Goal: Task Accomplishment & Management: Manage account settings

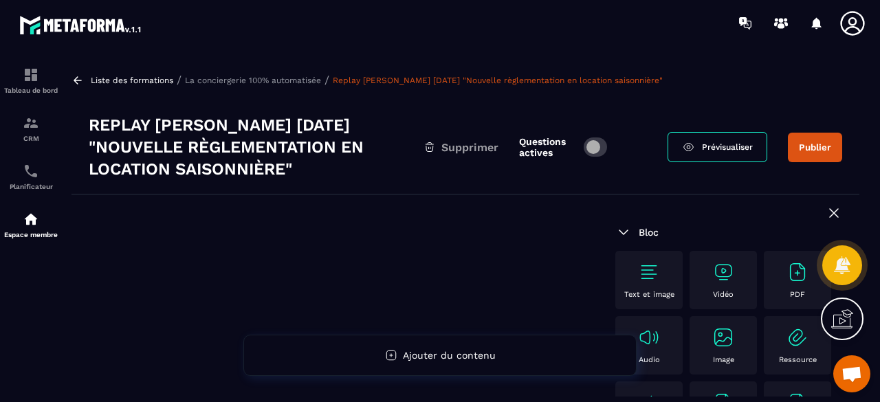
click at [737, 280] on div "Vidéo" at bounding box center [724, 280] width 54 height 38
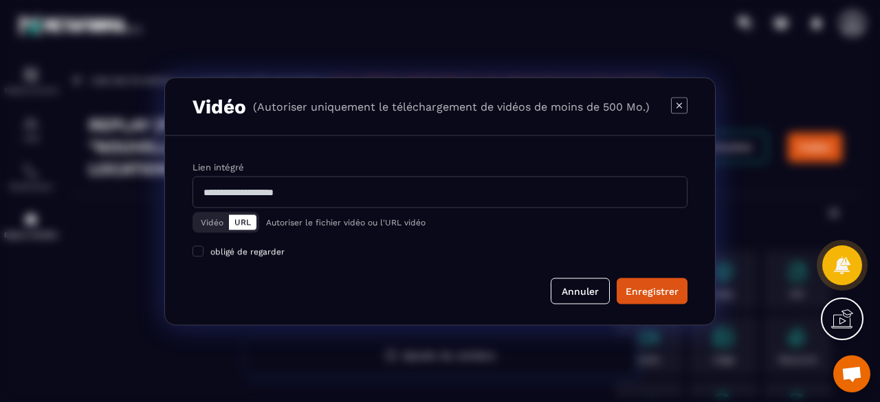
click at [206, 221] on button "Vidéo" at bounding box center [212, 222] width 34 height 15
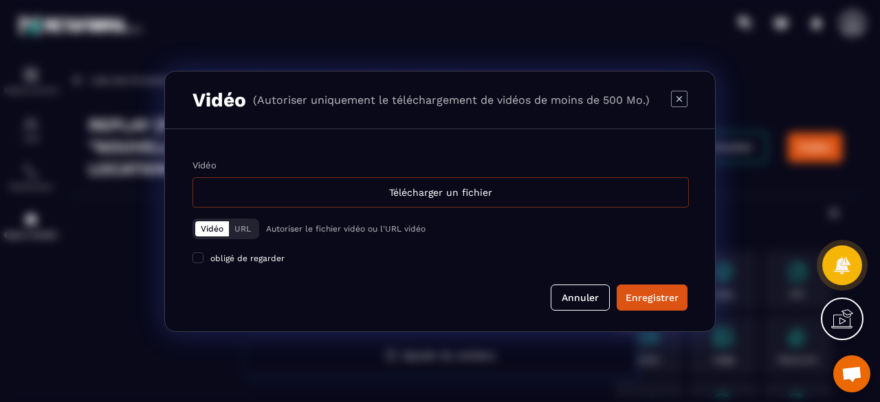
click at [402, 187] on div "Télécharger un fichier" at bounding box center [441, 192] width 497 height 30
click at [0, 0] on input "Vidéo Télécharger un fichier" at bounding box center [0, 0] width 0 height 0
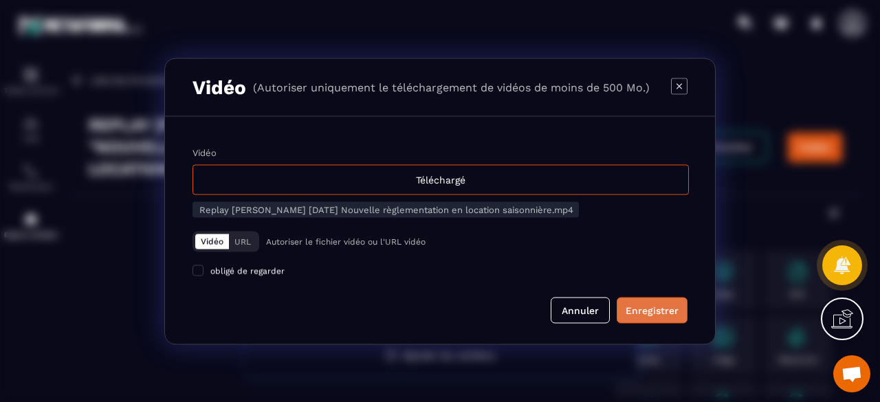
click at [653, 307] on div "Enregistrer" at bounding box center [652, 310] width 53 height 14
click at [470, 303] on div "Annuler" at bounding box center [440, 310] width 495 height 26
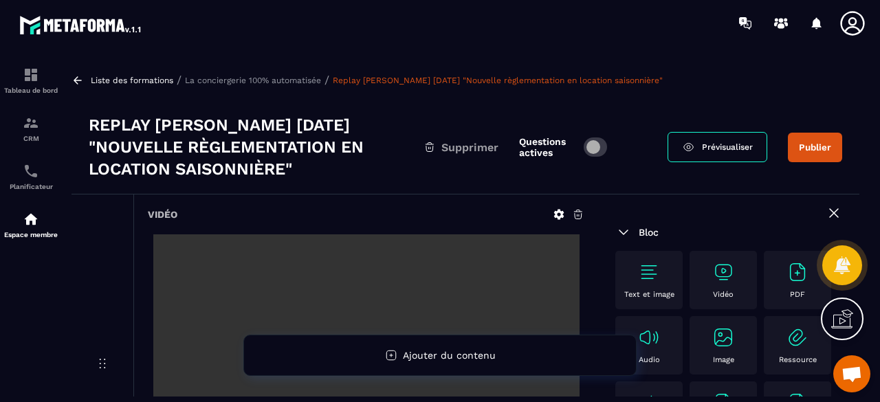
click at [823, 152] on button "Publier" at bounding box center [815, 148] width 54 height 30
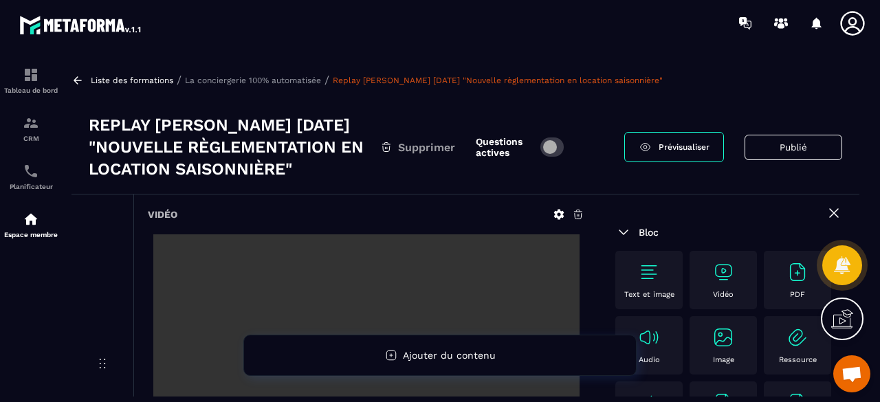
click at [267, 76] on p "La conciergerie 100% automatisée" at bounding box center [253, 81] width 136 height 10
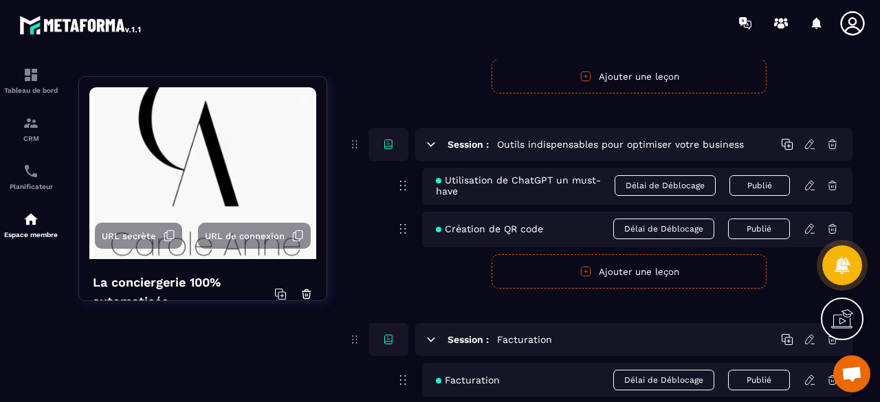
scroll to position [4058, 0]
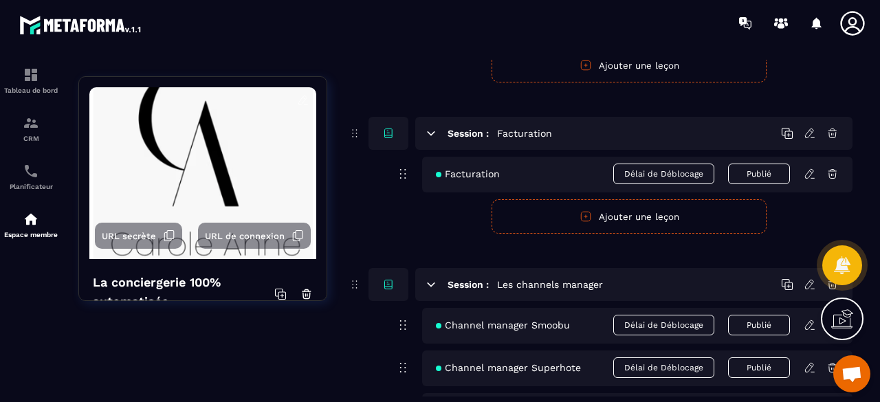
click at [323, 329] on div "URL secrète URL de connexion La conciergerie 100% automatisée Découvrez les fon…" at bounding box center [465, 108] width 774 height 7986
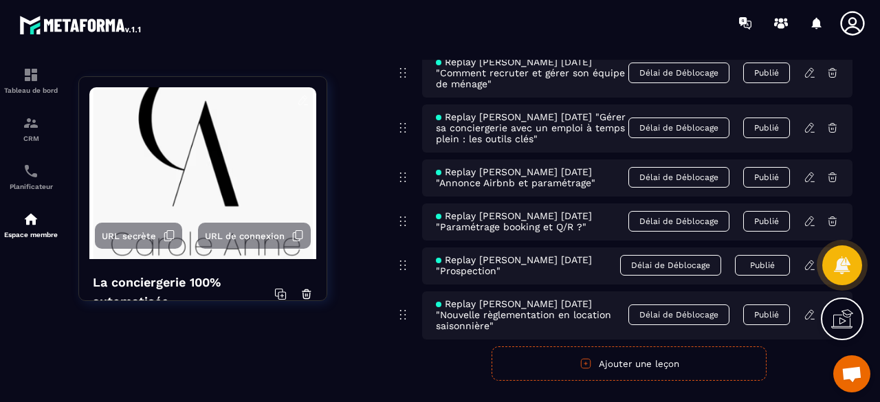
scroll to position [7545, 0]
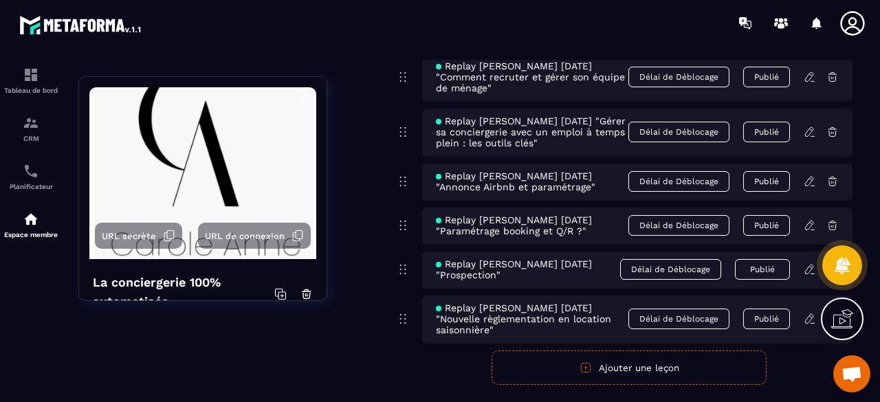
click at [609, 351] on button "Ajouter une leçon" at bounding box center [629, 368] width 275 height 34
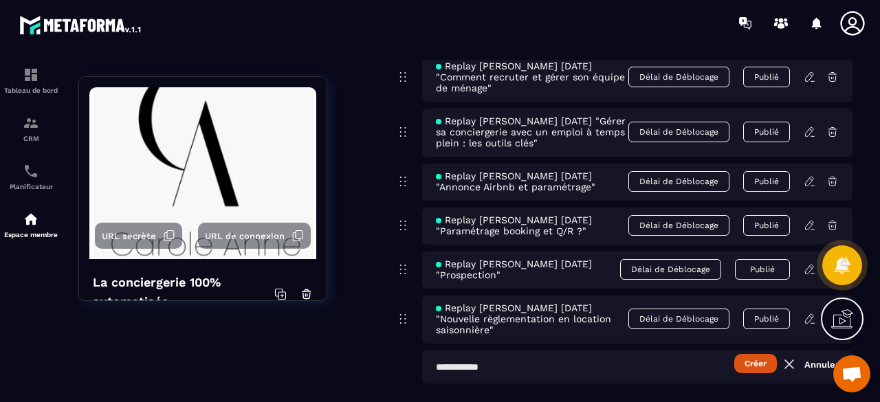
click at [564, 351] on input "text" at bounding box center [637, 367] width 431 height 33
paste input "**********"
type input "**********"
click at [743, 354] on button "Créer" at bounding box center [756, 363] width 43 height 19
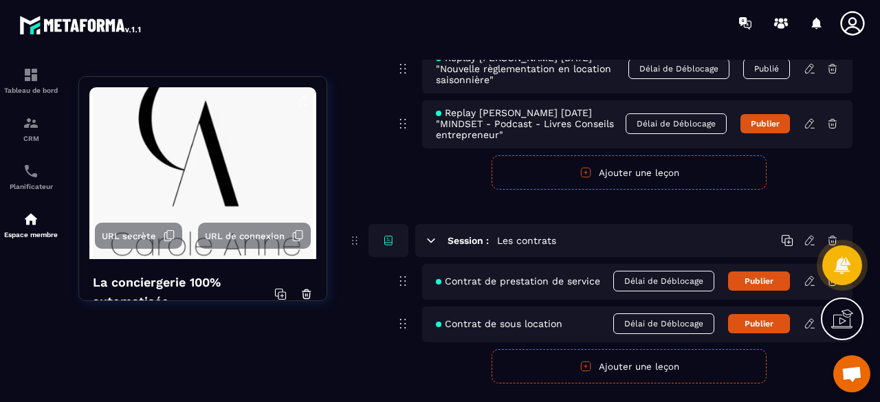
scroll to position [7728, 0]
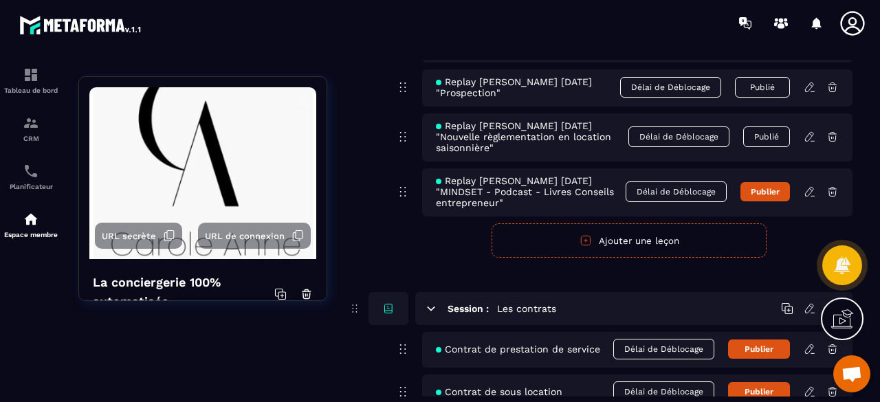
click at [808, 186] on icon at bounding box center [810, 192] width 12 height 12
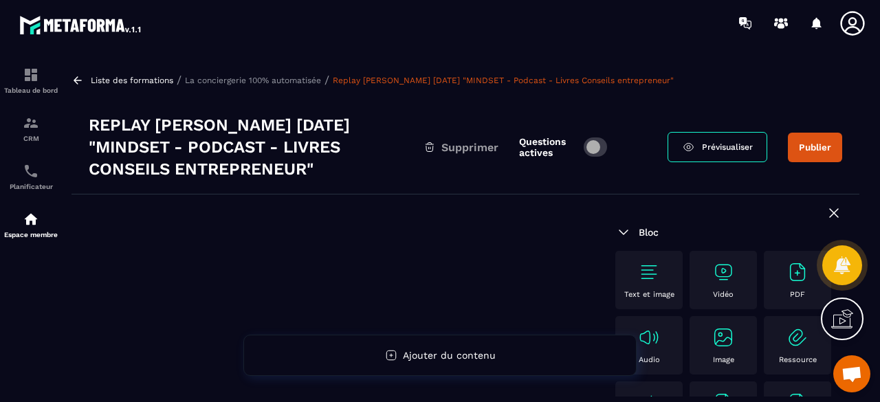
click at [714, 274] on img at bounding box center [724, 272] width 22 height 22
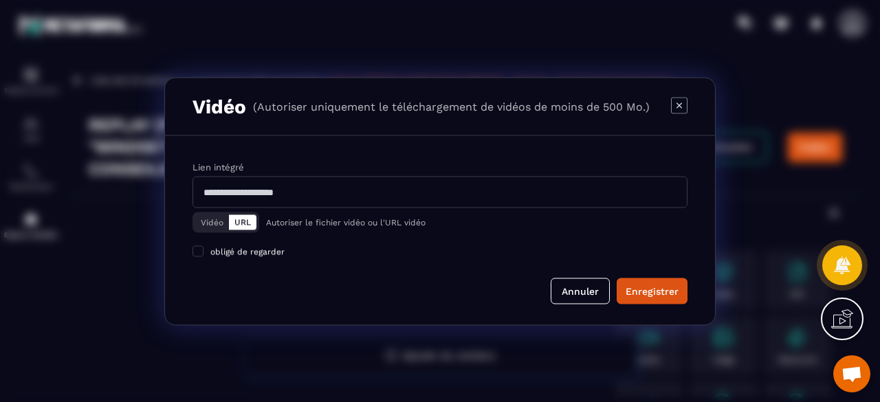
click at [221, 221] on button "Vidéo" at bounding box center [212, 222] width 34 height 15
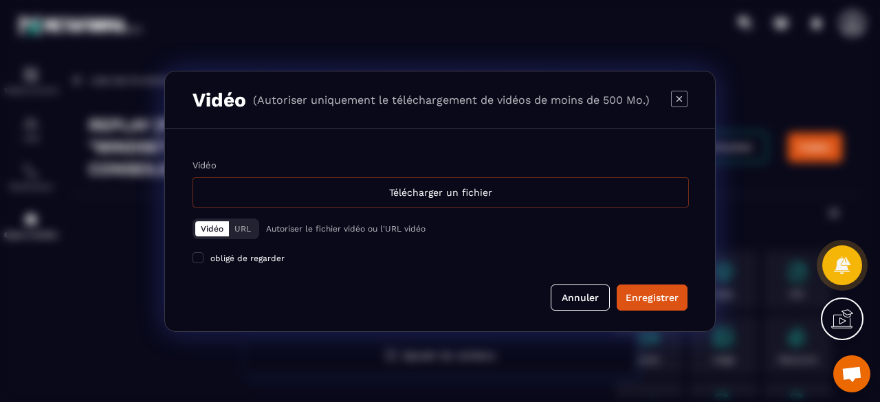
click at [354, 193] on div "Télécharger un fichier" at bounding box center [441, 192] width 497 height 30
click at [0, 0] on input "Vidéo Télécharger un fichier" at bounding box center [0, 0] width 0 height 0
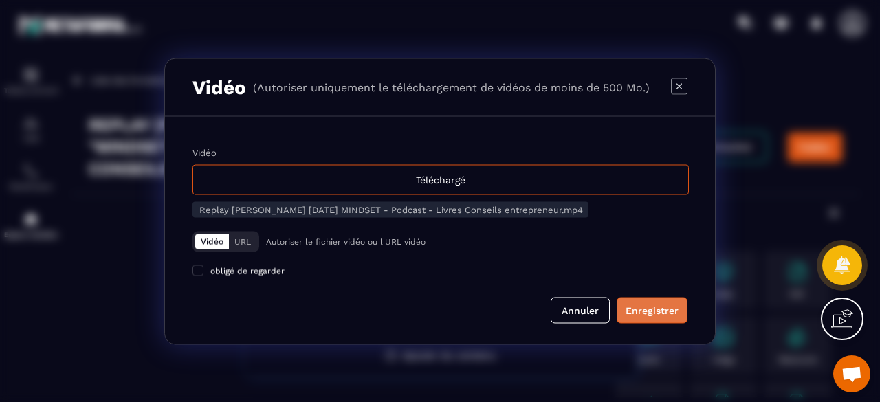
click at [659, 315] on div "Enregistrer" at bounding box center [652, 310] width 53 height 14
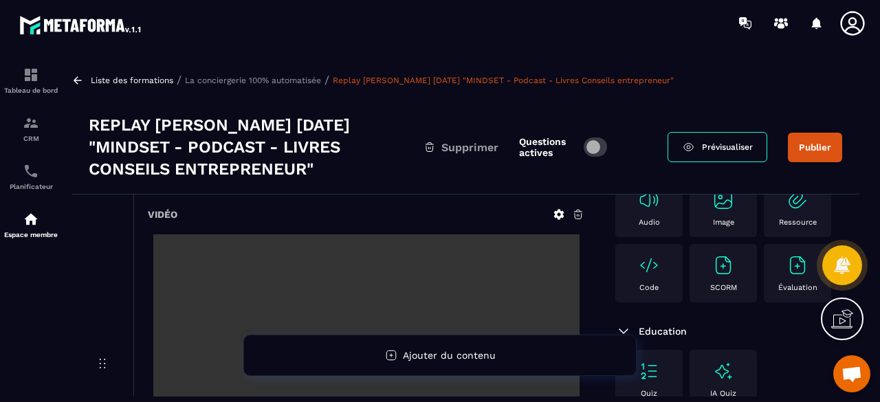
click at [807, 145] on button "Publier" at bounding box center [815, 148] width 54 height 30
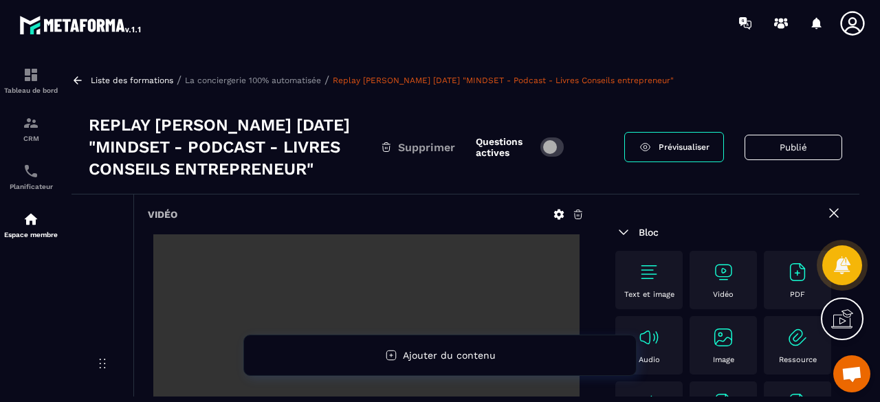
click at [238, 79] on p "La conciergerie 100% automatisée" at bounding box center [253, 81] width 136 height 10
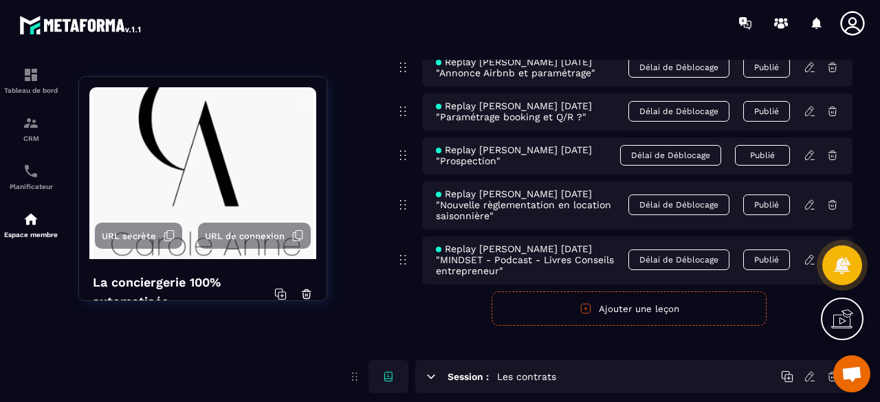
scroll to position [7658, 0]
click at [641, 293] on button "Ajouter une leçon" at bounding box center [629, 310] width 275 height 34
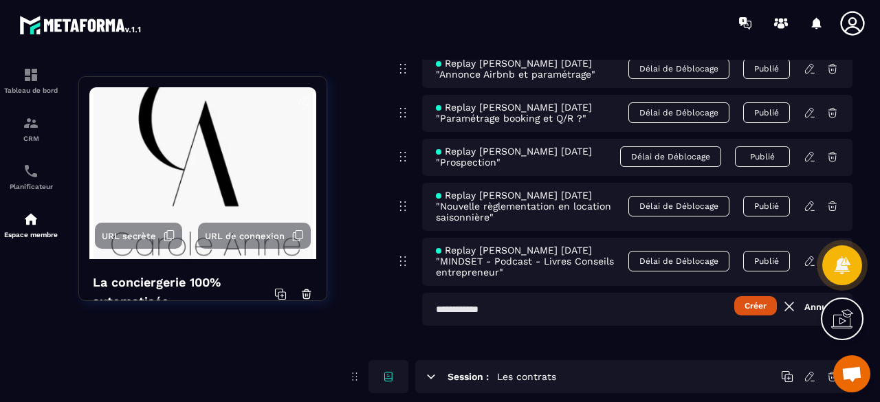
click at [563, 293] on input "text" at bounding box center [637, 309] width 431 height 33
paste input "**********"
type input "**********"
click at [759, 296] on button "Créer" at bounding box center [756, 305] width 43 height 19
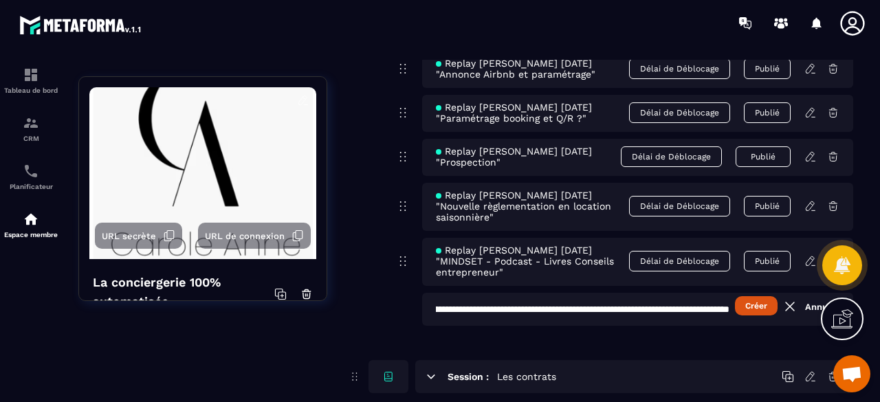
scroll to position [0, 0]
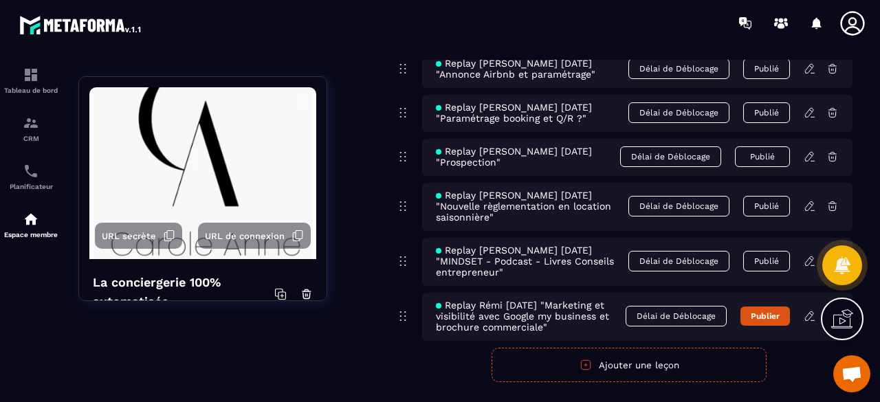
click at [807, 310] on icon at bounding box center [810, 316] width 12 height 12
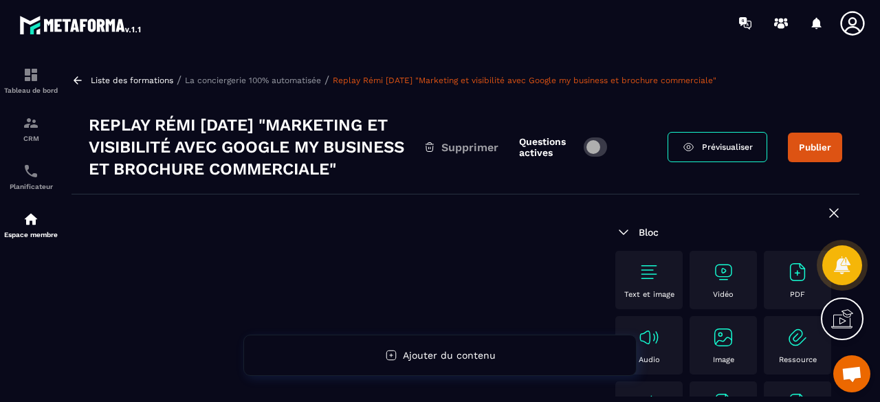
click at [728, 283] on img at bounding box center [724, 272] width 22 height 22
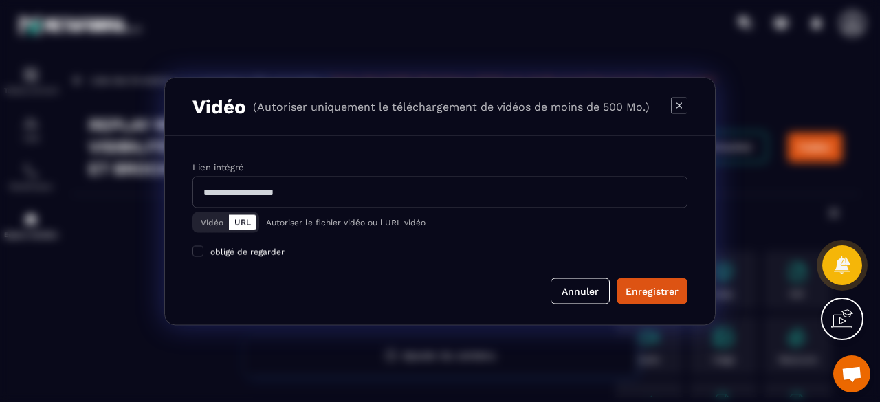
click at [220, 226] on button "Vidéo" at bounding box center [212, 222] width 34 height 15
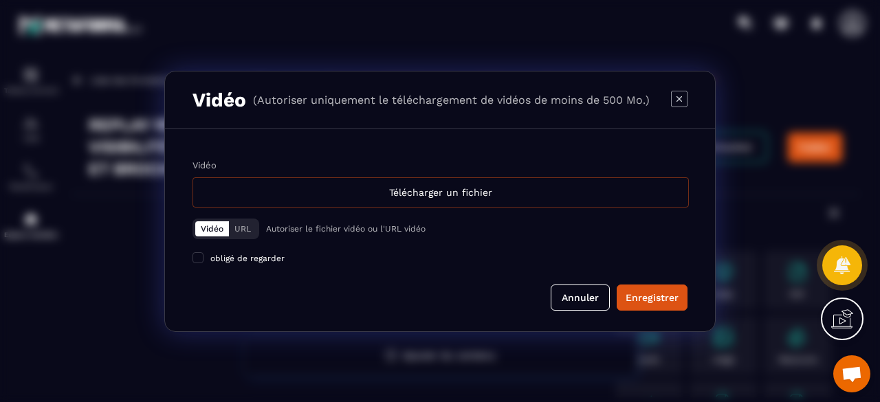
click at [499, 191] on div "Télécharger un fichier" at bounding box center [441, 192] width 497 height 30
click at [0, 0] on input "Vidéo Télécharger un fichier" at bounding box center [0, 0] width 0 height 0
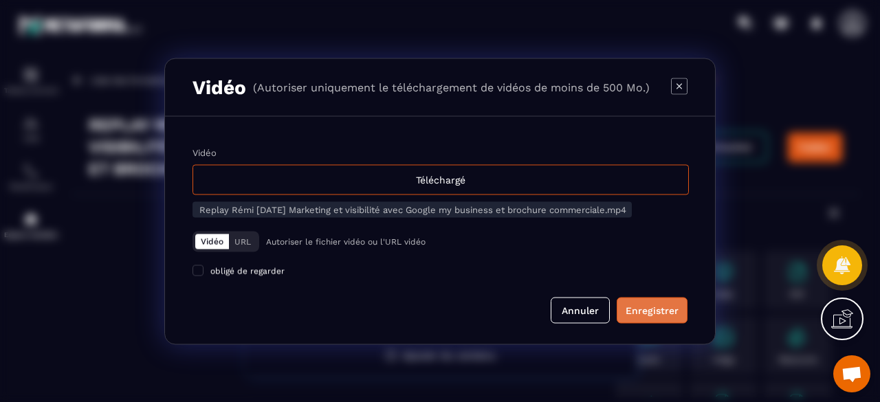
click at [653, 310] on div "Enregistrer" at bounding box center [652, 310] width 53 height 14
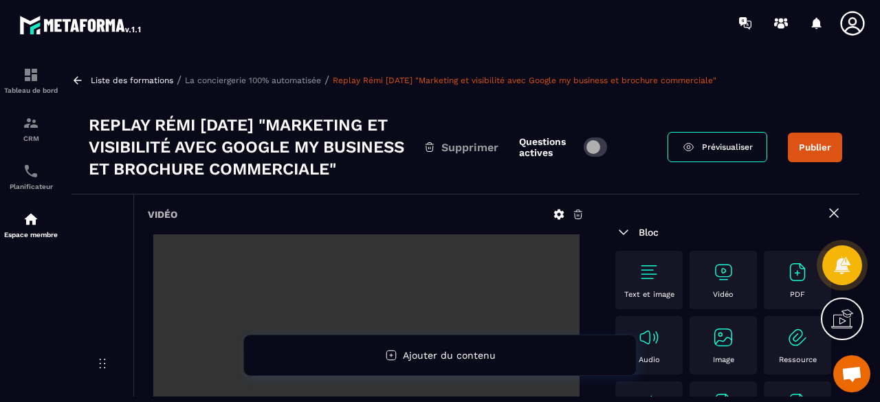
click at [821, 160] on button "Publier" at bounding box center [815, 148] width 54 height 30
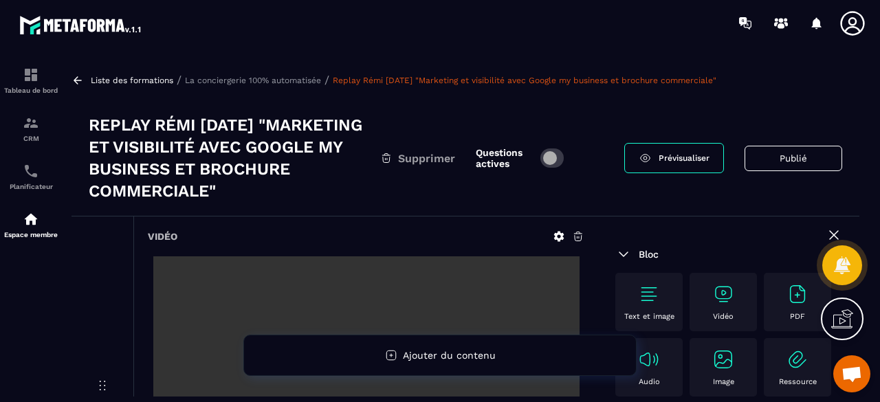
click at [274, 83] on p "La conciergerie 100% automatisée" at bounding box center [253, 81] width 136 height 10
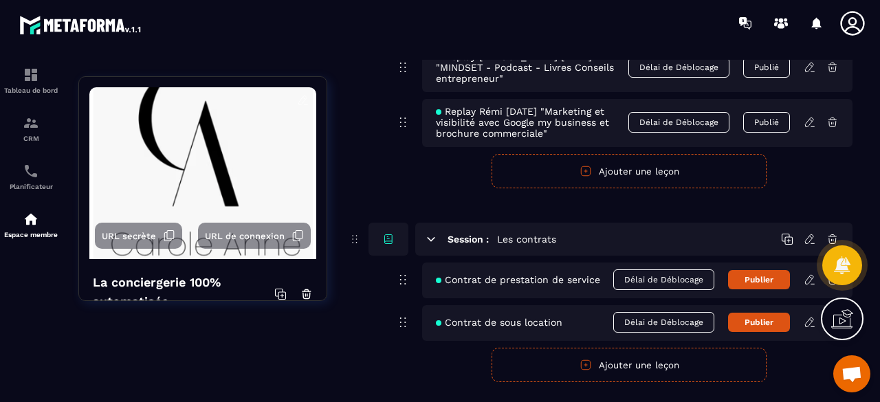
scroll to position [7715, 0]
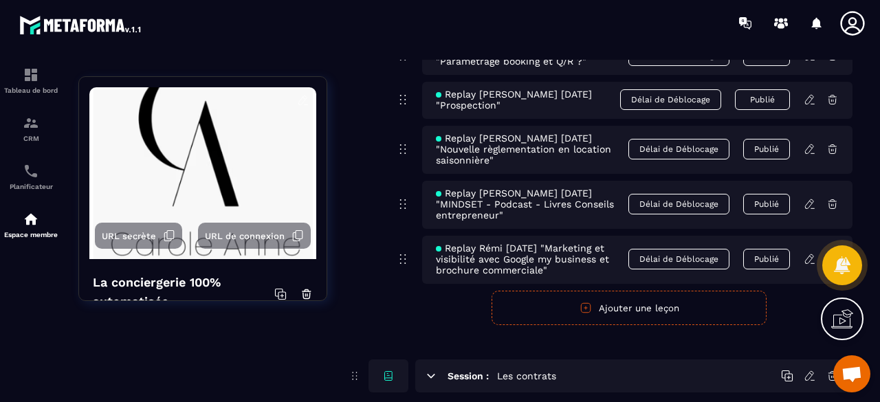
click at [621, 291] on button "Ajouter une leçon" at bounding box center [629, 308] width 275 height 34
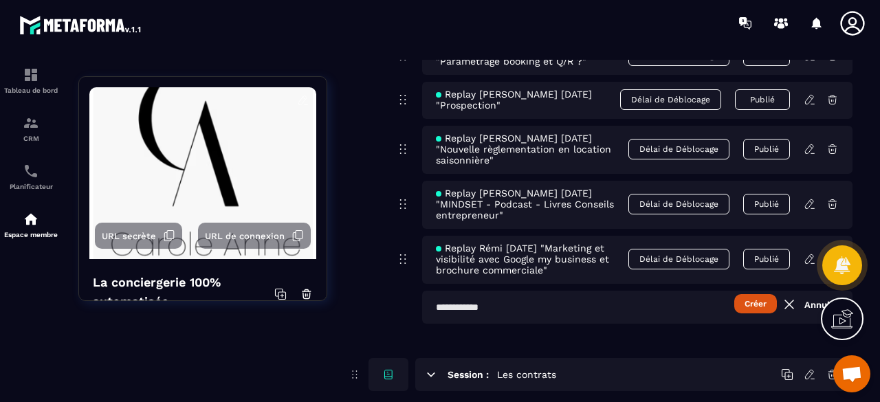
click at [520, 291] on input "text" at bounding box center [637, 307] width 431 height 33
paste input "**********"
type input "**********"
click at [759, 294] on button "Créer" at bounding box center [756, 303] width 43 height 19
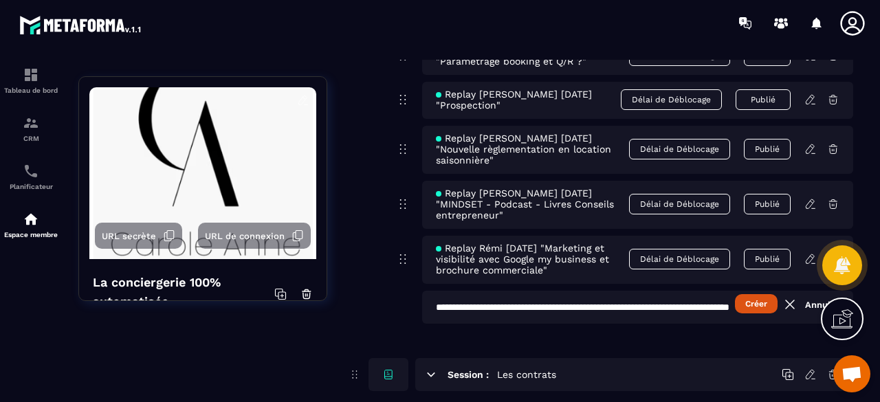
scroll to position [0, 0]
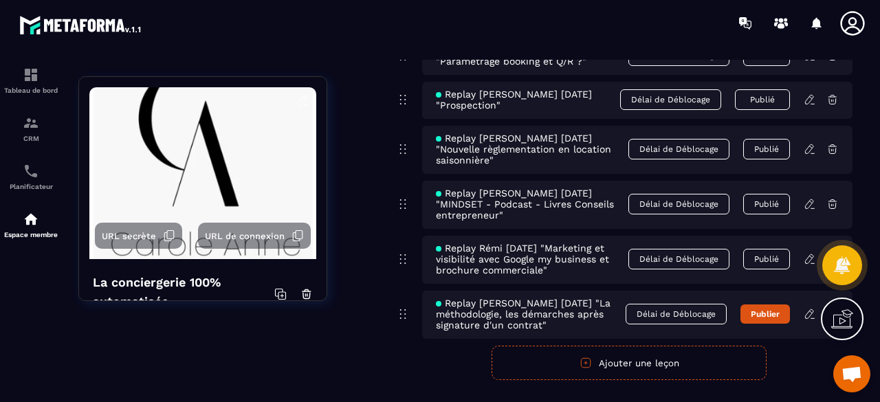
click at [812, 308] on icon at bounding box center [810, 314] width 12 height 12
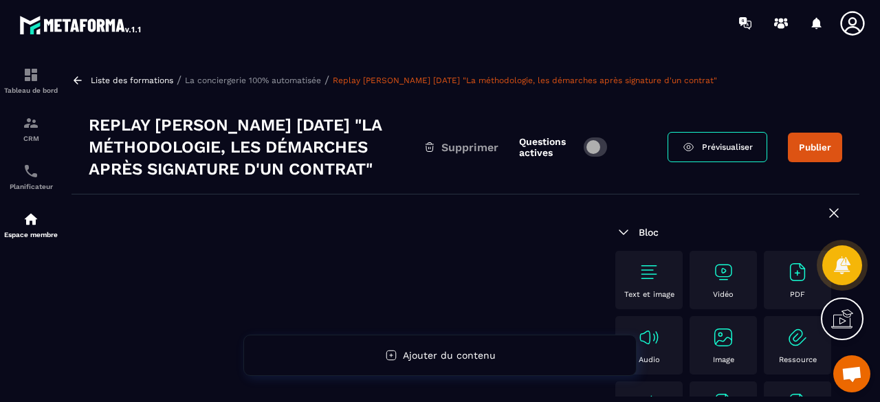
click at [735, 276] on div "Vidéo" at bounding box center [724, 280] width 54 height 38
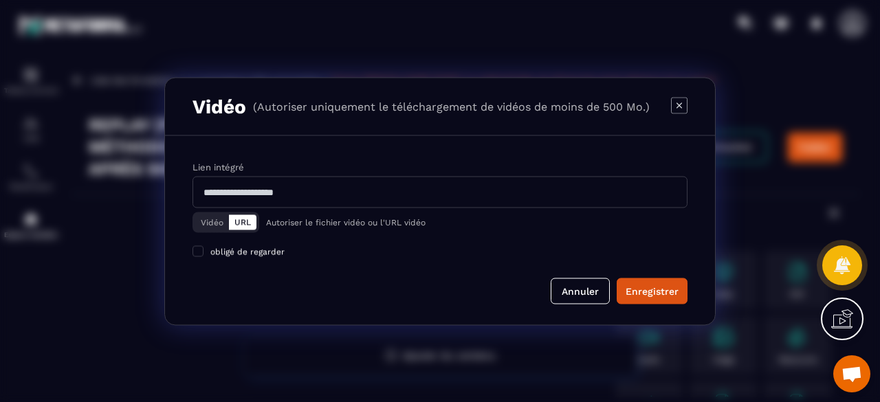
click at [213, 218] on button "Vidéo" at bounding box center [212, 222] width 34 height 15
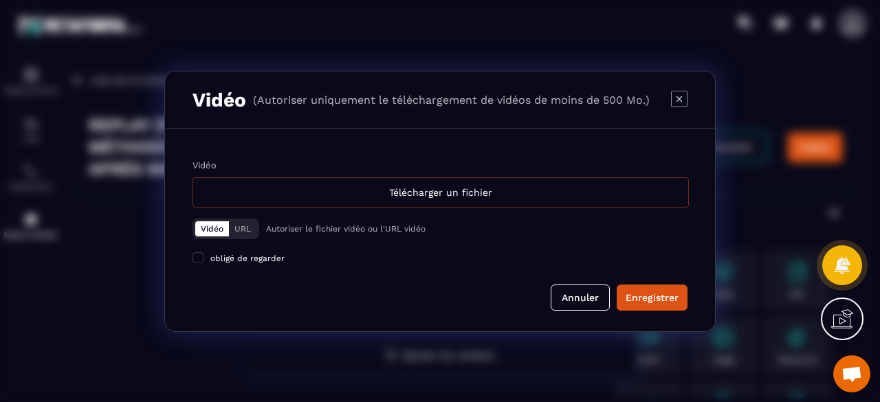
click at [435, 197] on div "Télécharger un fichier" at bounding box center [441, 192] width 497 height 30
click at [0, 0] on input "Vidéo Télécharger un fichier" at bounding box center [0, 0] width 0 height 0
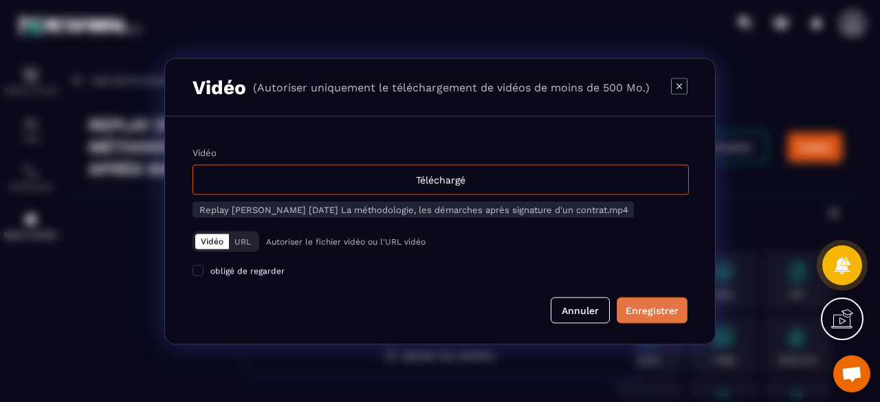
click at [652, 307] on div "Enregistrer" at bounding box center [652, 310] width 53 height 14
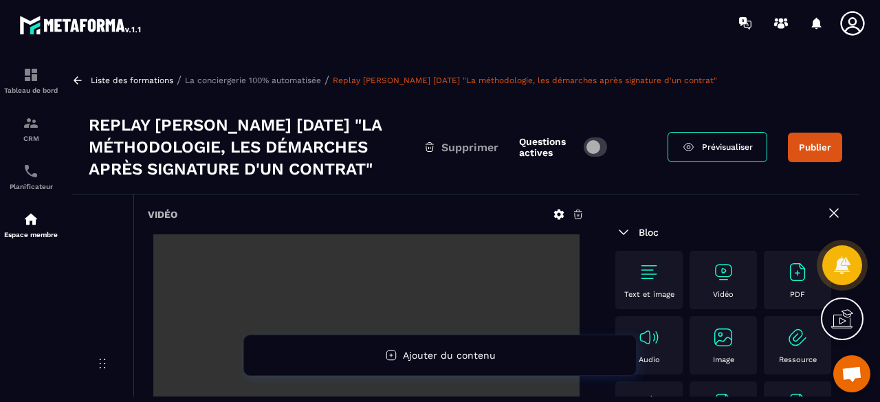
click at [812, 145] on button "Publier" at bounding box center [815, 148] width 54 height 30
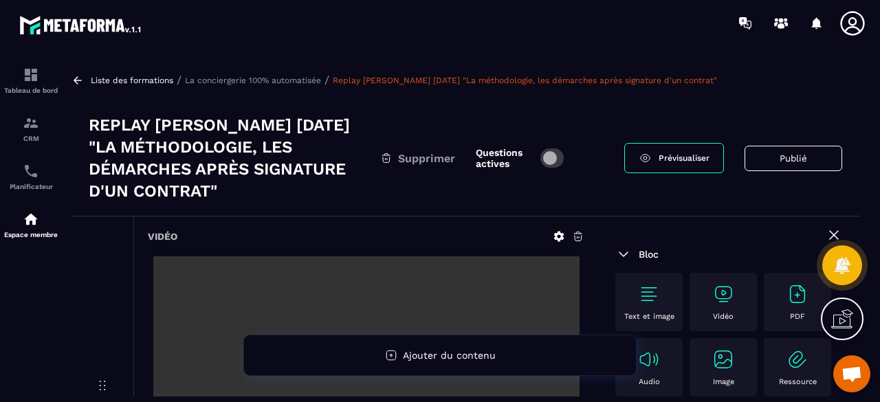
click at [297, 85] on p "La conciergerie 100% automatisée" at bounding box center [253, 81] width 136 height 10
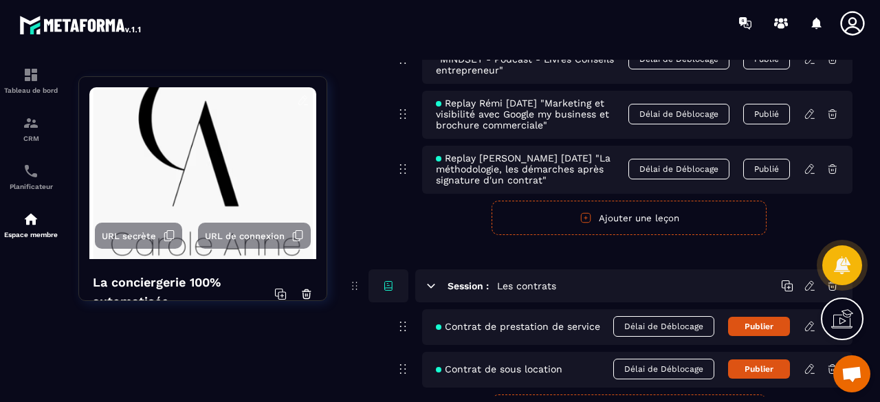
scroll to position [7840, 0]
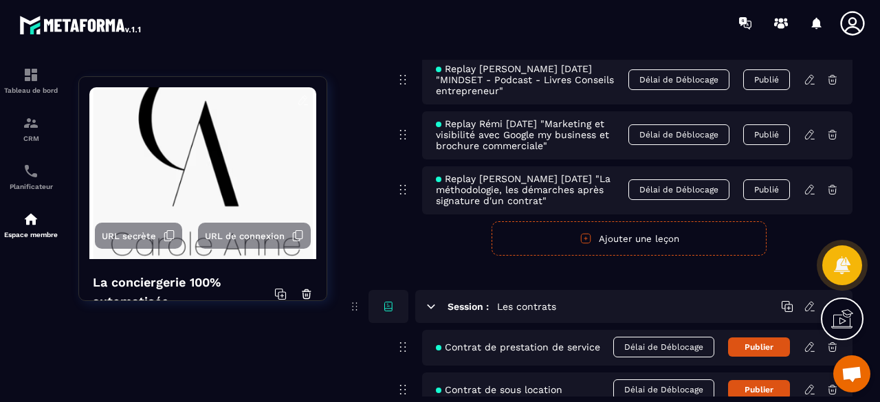
click at [668, 221] on button "Ajouter une leçon" at bounding box center [629, 238] width 275 height 34
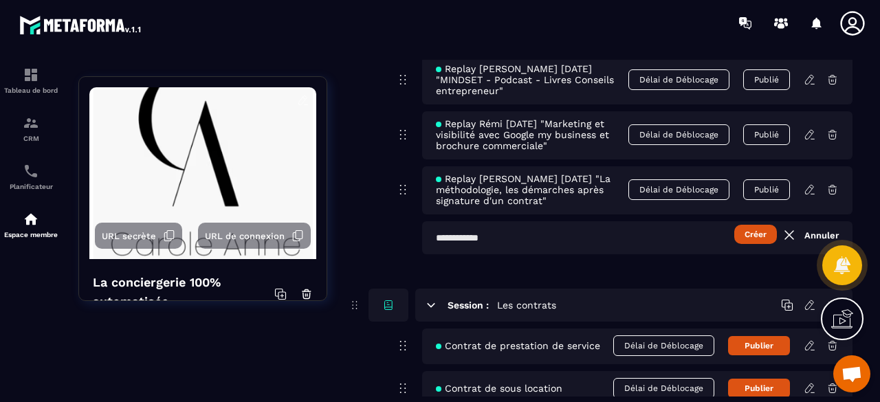
click at [647, 221] on input "text" at bounding box center [637, 237] width 431 height 33
paste input "**********"
type input "**********"
click at [752, 225] on button "Créer" at bounding box center [756, 234] width 43 height 19
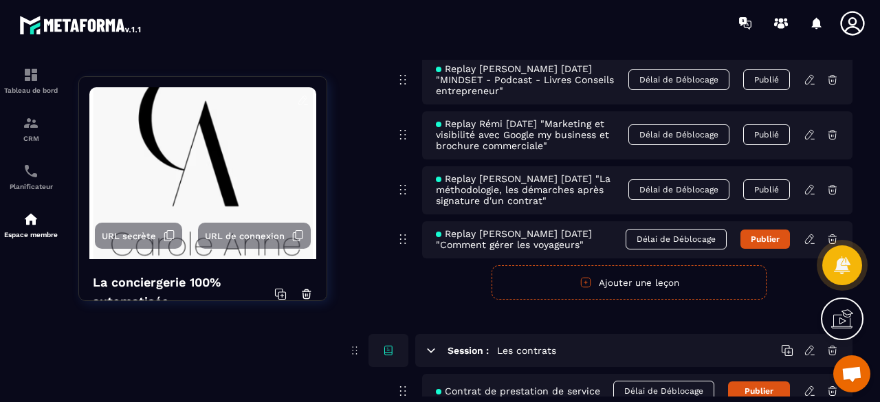
click at [809, 233] on icon at bounding box center [810, 239] width 12 height 12
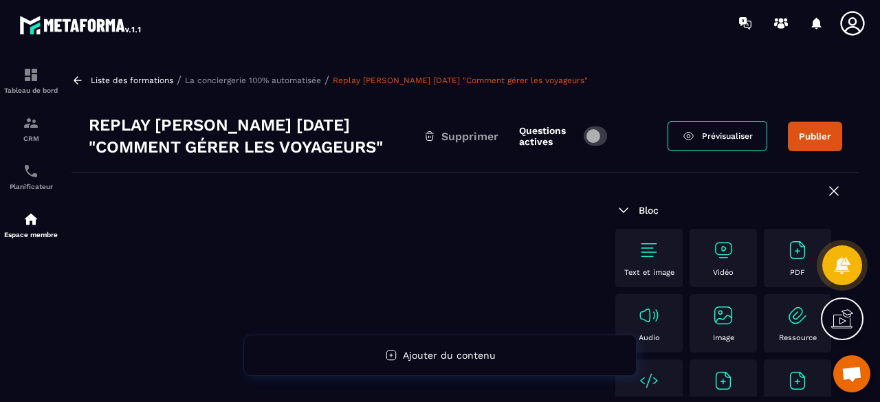
click at [726, 249] on img at bounding box center [724, 250] width 22 height 22
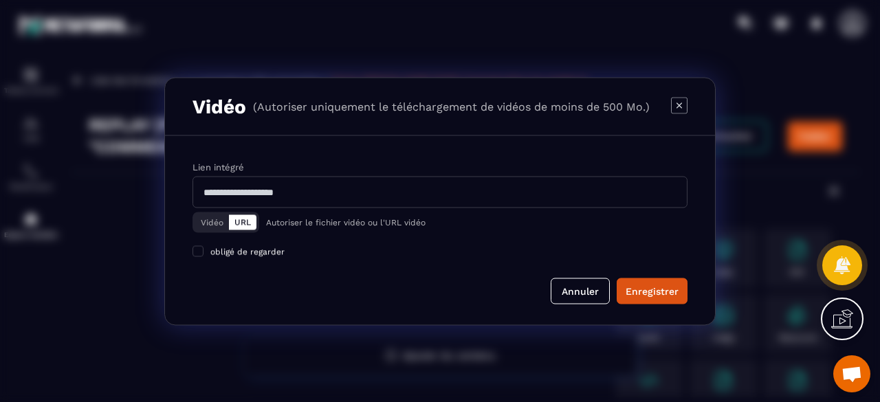
drag, startPoint x: 219, startPoint y: 222, endPoint x: 281, endPoint y: 210, distance: 63.0
click at [219, 222] on button "Vidéo" at bounding box center [212, 222] width 34 height 15
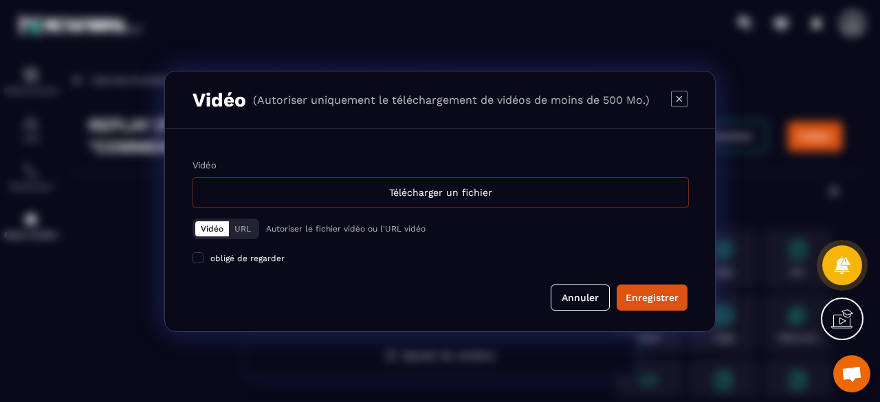
click at [411, 180] on div "Télécharger un fichier" at bounding box center [441, 192] width 497 height 30
click at [0, 0] on input "Vidéo Télécharger un fichier" at bounding box center [0, 0] width 0 height 0
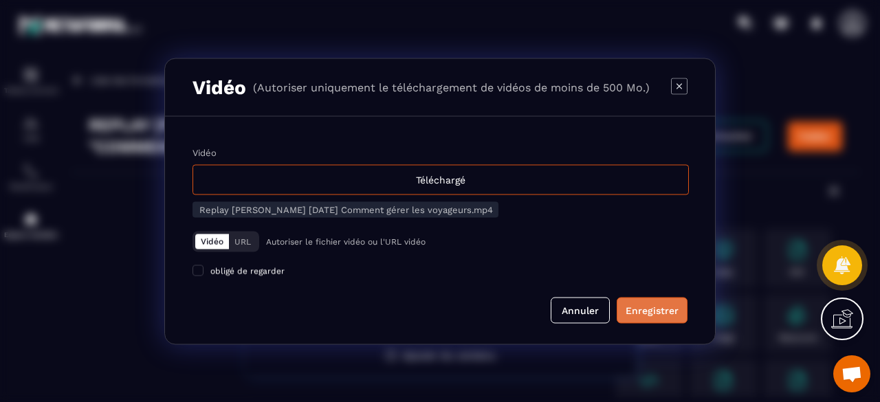
click at [651, 314] on div "Enregistrer" at bounding box center [652, 310] width 53 height 14
click at [650, 310] on div "Enregistrer" at bounding box center [652, 310] width 53 height 14
click at [476, 290] on form "Vidéo Téléchargé Replay [PERSON_NAME] [DATE] Comment gérer les voyageurs.mp4 Vi…" at bounding box center [440, 235] width 495 height 176
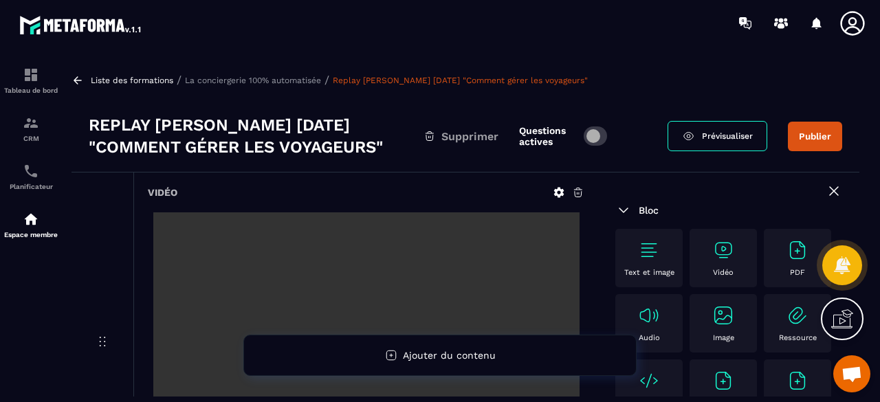
click at [824, 136] on button "Publier" at bounding box center [815, 137] width 54 height 30
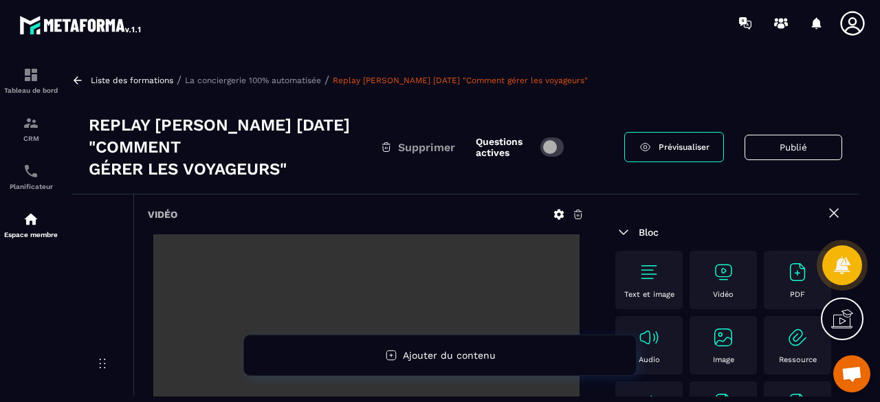
click at [273, 78] on p "La conciergerie 100% automatisée" at bounding box center [253, 81] width 136 height 10
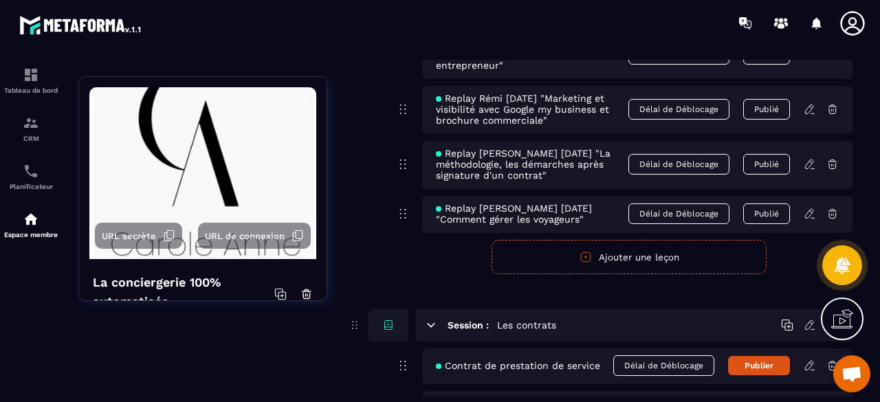
scroll to position [7816, 0]
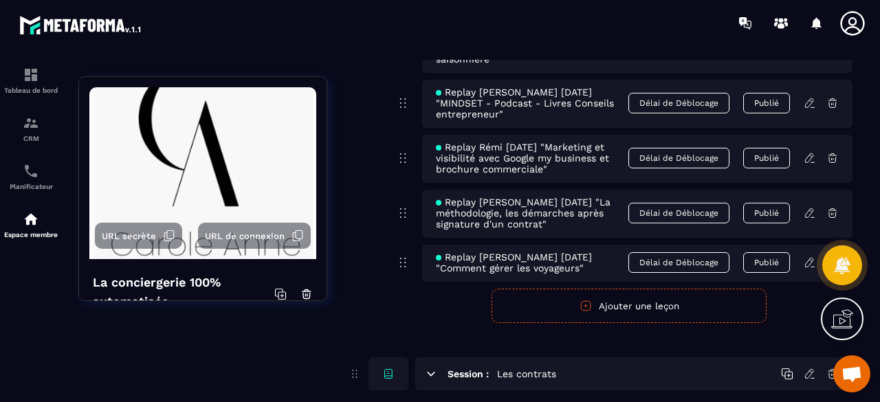
click at [612, 289] on button "Ajouter une leçon" at bounding box center [629, 306] width 275 height 34
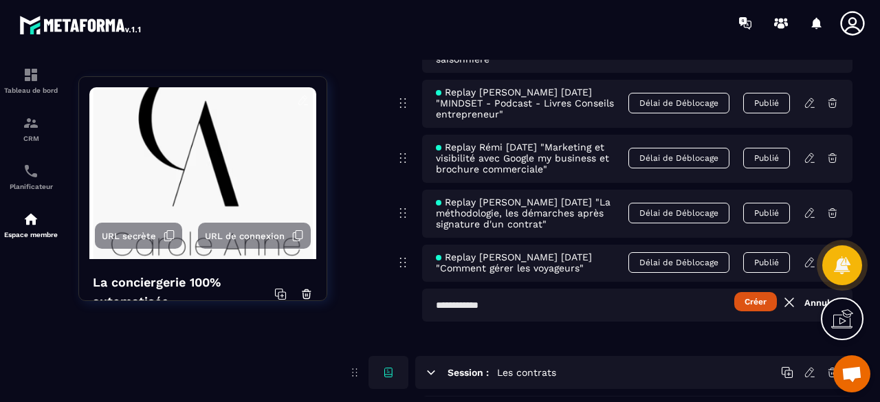
click at [565, 289] on input "text" at bounding box center [637, 305] width 431 height 33
paste input "**********"
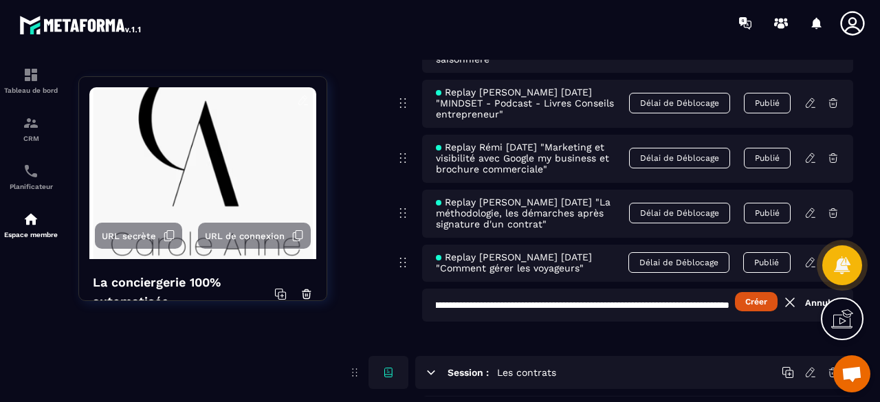
type input "**********"
click at [759, 292] on button "Créer" at bounding box center [756, 301] width 43 height 19
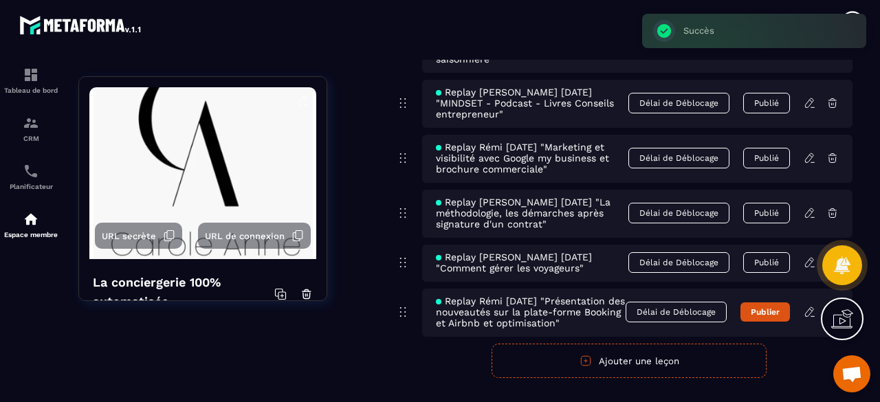
click at [811, 306] on icon at bounding box center [810, 312] width 12 height 12
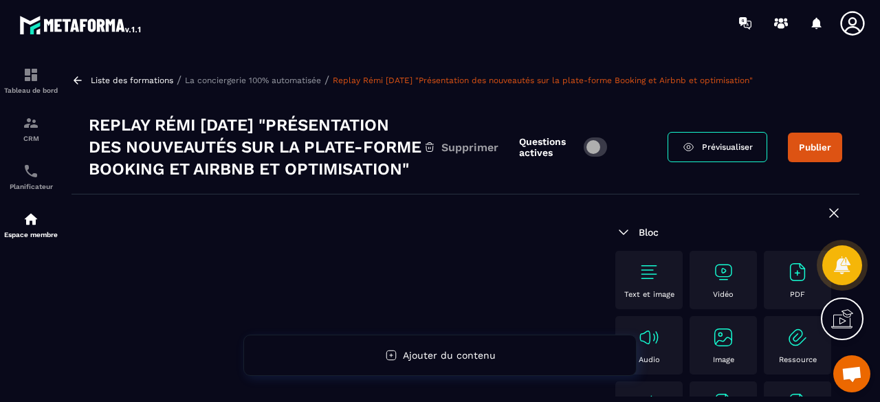
click at [737, 299] on div "Vidéo" at bounding box center [724, 280] width 54 height 38
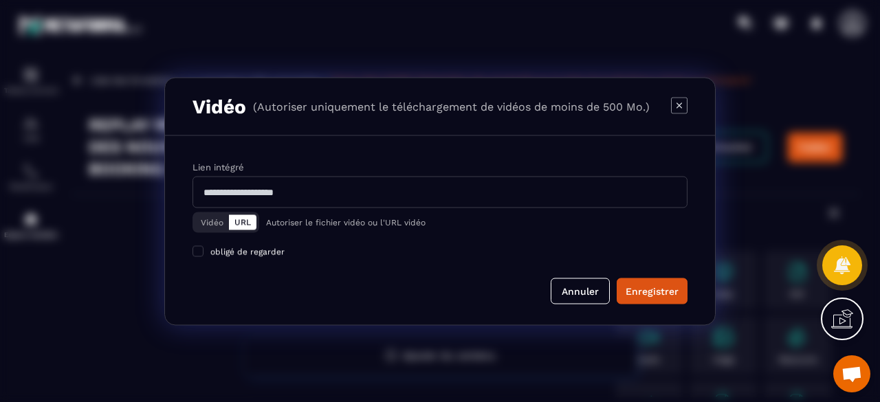
click at [221, 220] on button "Vidéo" at bounding box center [212, 222] width 34 height 15
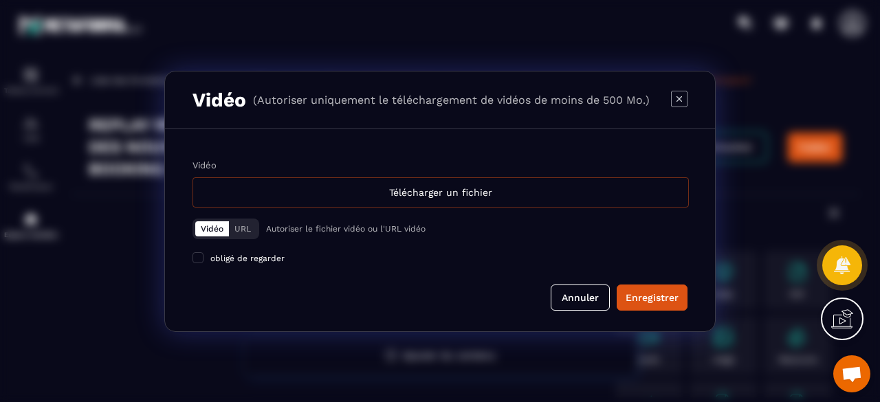
click at [363, 185] on div "Télécharger un fichier" at bounding box center [441, 192] width 497 height 30
click at [0, 0] on input "Vidéo Télécharger un fichier" at bounding box center [0, 0] width 0 height 0
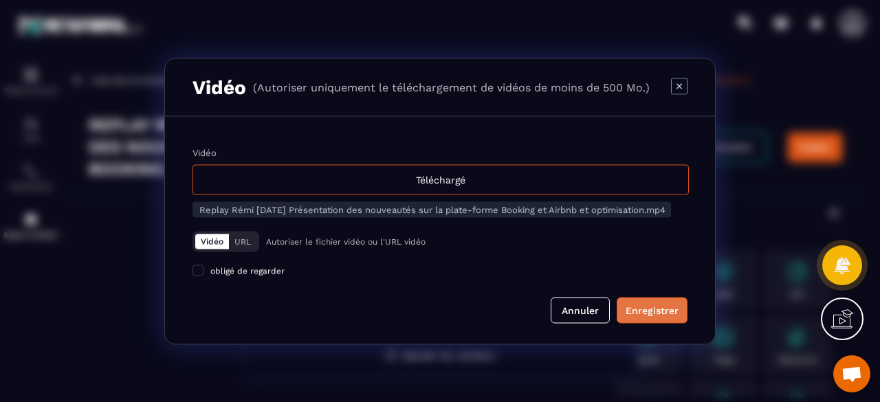
click at [652, 312] on div "Enregistrer" at bounding box center [652, 310] width 53 height 14
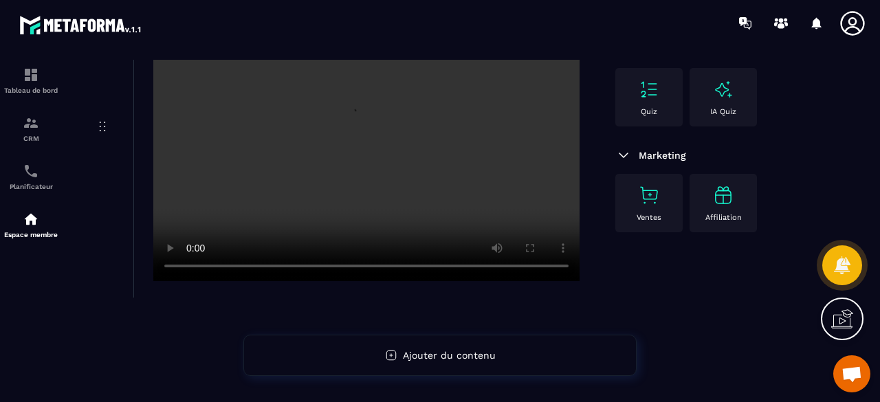
scroll to position [64, 0]
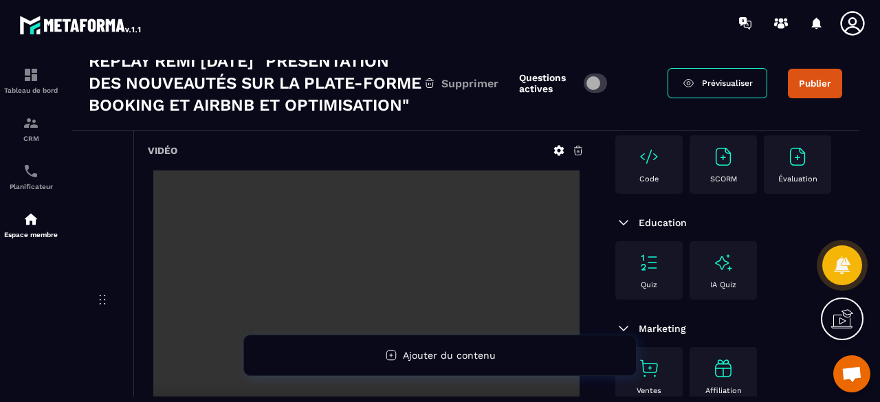
click at [811, 91] on button "Publier" at bounding box center [815, 84] width 54 height 30
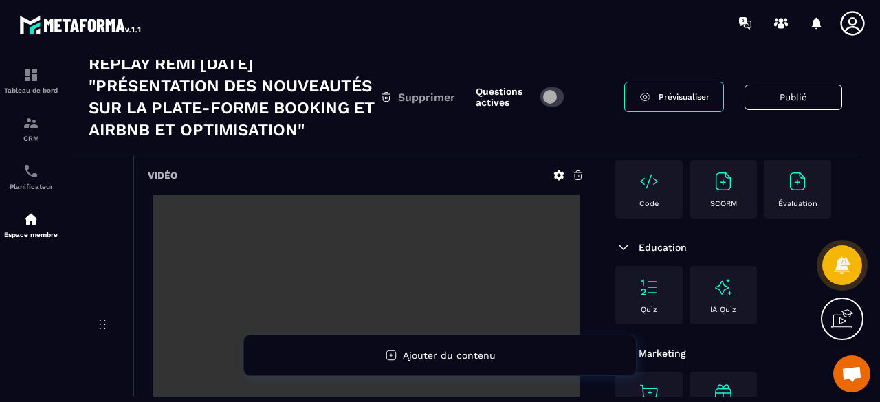
scroll to position [0, 0]
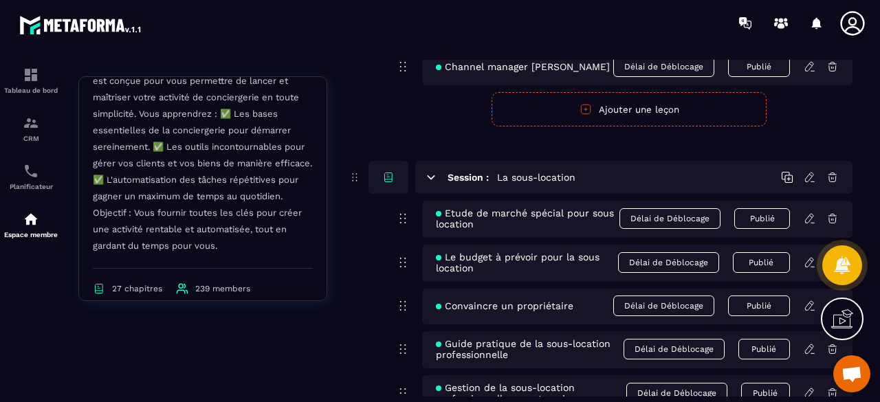
scroll to position [567, 0]
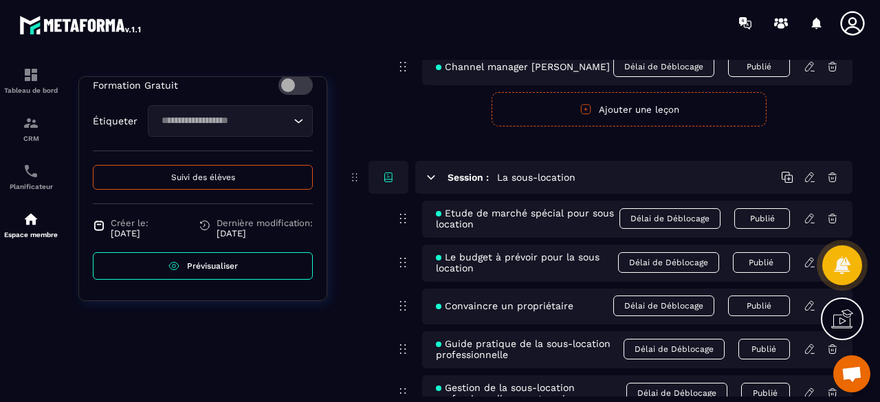
click at [228, 180] on span "Suivi des élèves" at bounding box center [203, 178] width 64 height 10
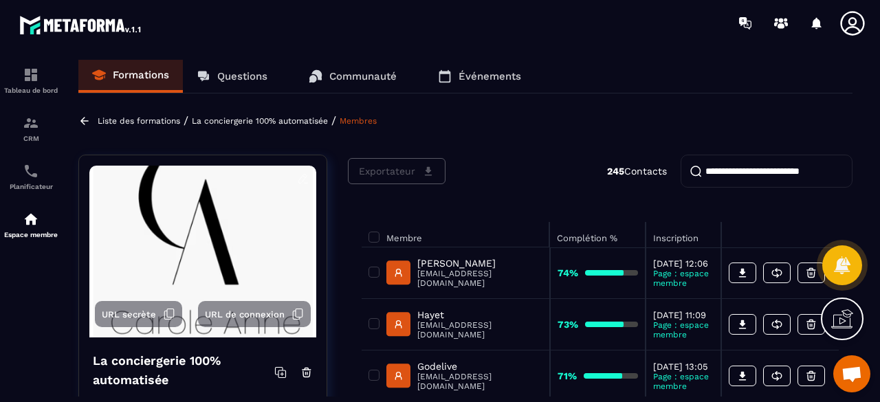
click at [741, 170] on input "search" at bounding box center [767, 171] width 172 height 33
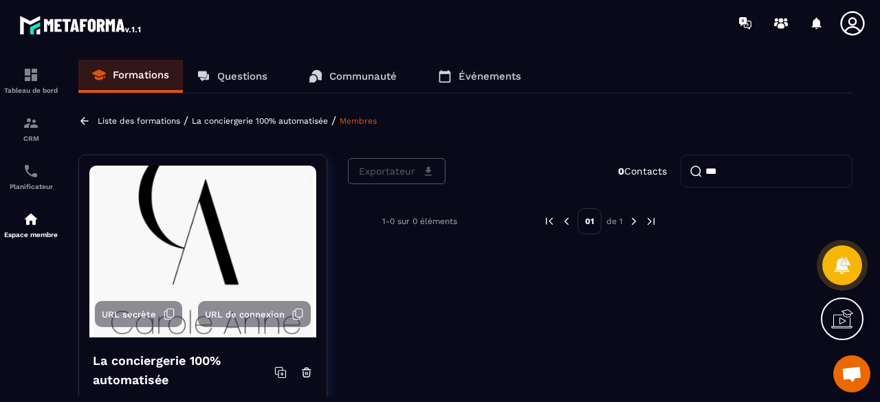
drag, startPoint x: 747, startPoint y: 170, endPoint x: 702, endPoint y: 170, distance: 44.7
click at [702, 170] on input "***" at bounding box center [767, 171] width 172 height 33
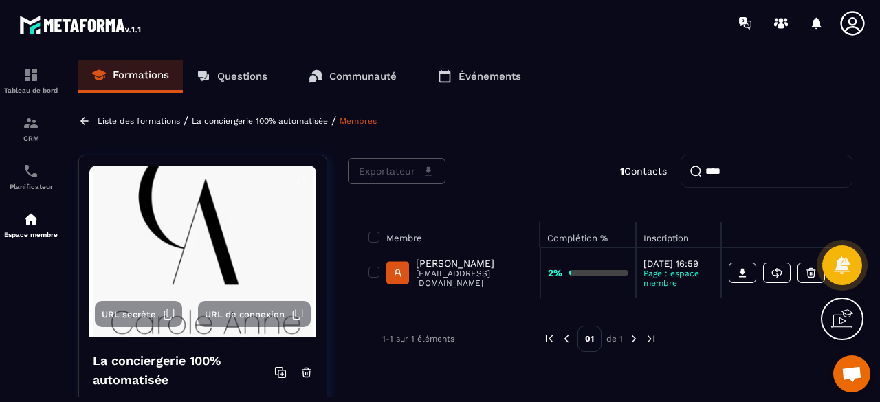
type input "****"
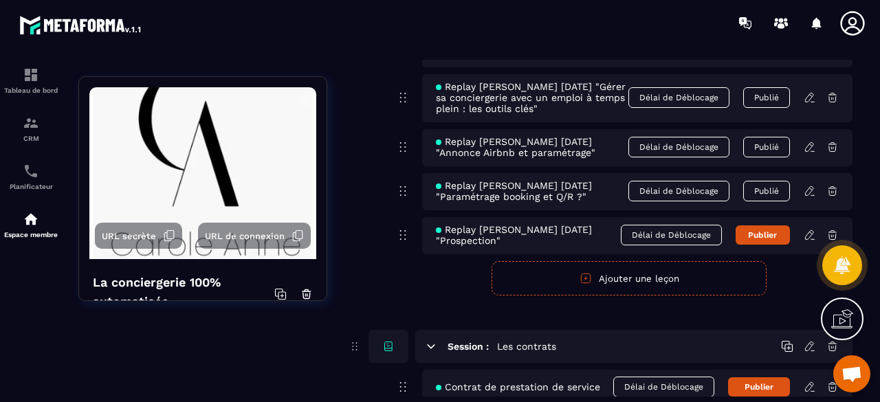
scroll to position [7497, 0]
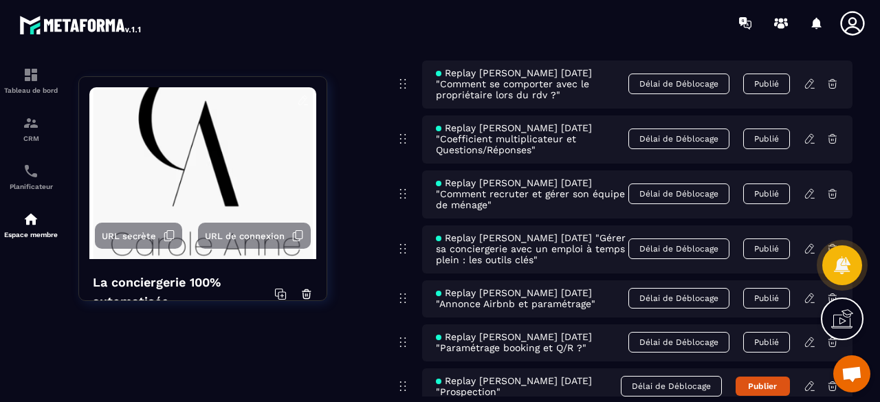
scroll to position [7497, 0]
